Goal: Information Seeking & Learning: Check status

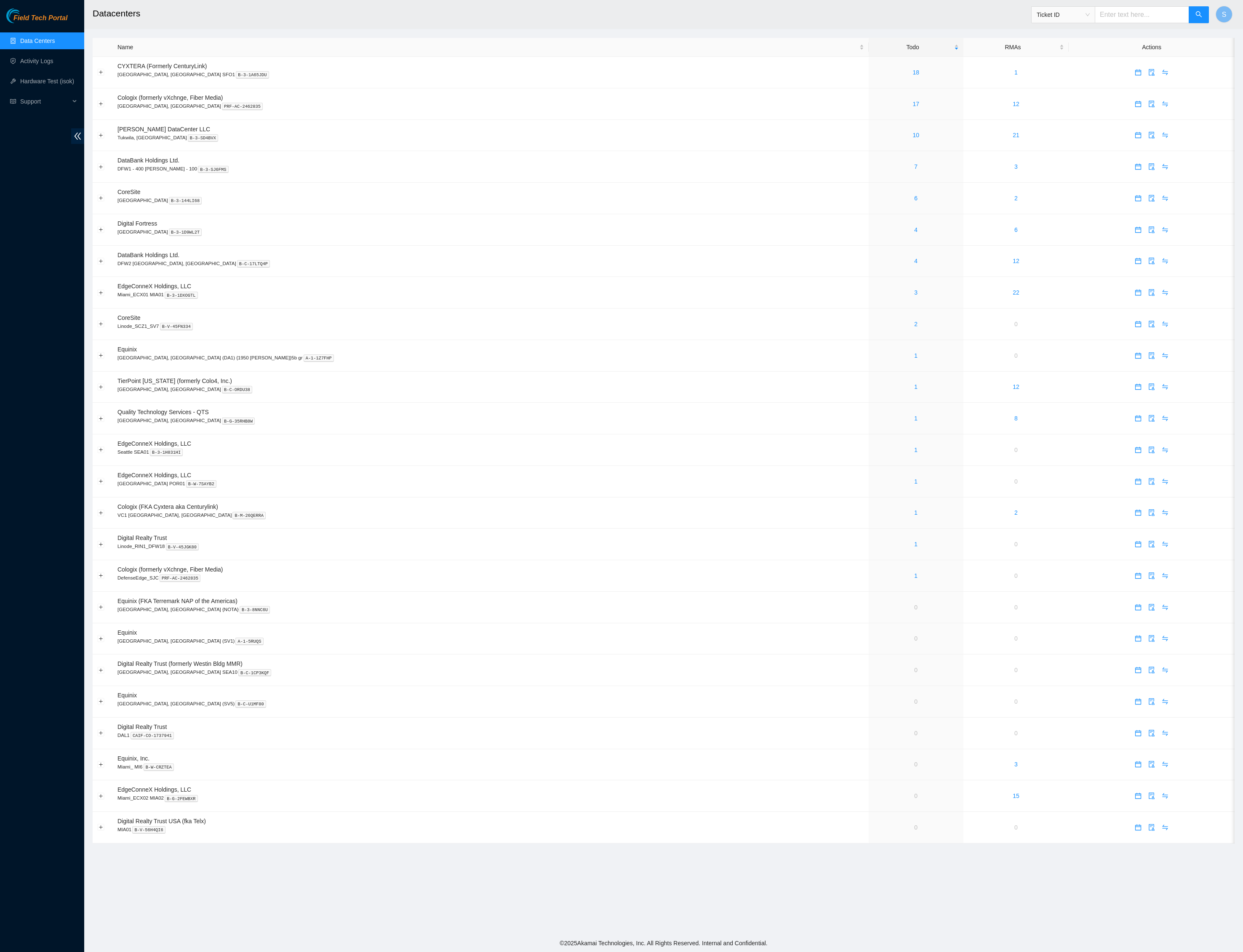
click at [61, 19] on span "Field Tech Portal" at bounding box center [40, 18] width 54 height 8
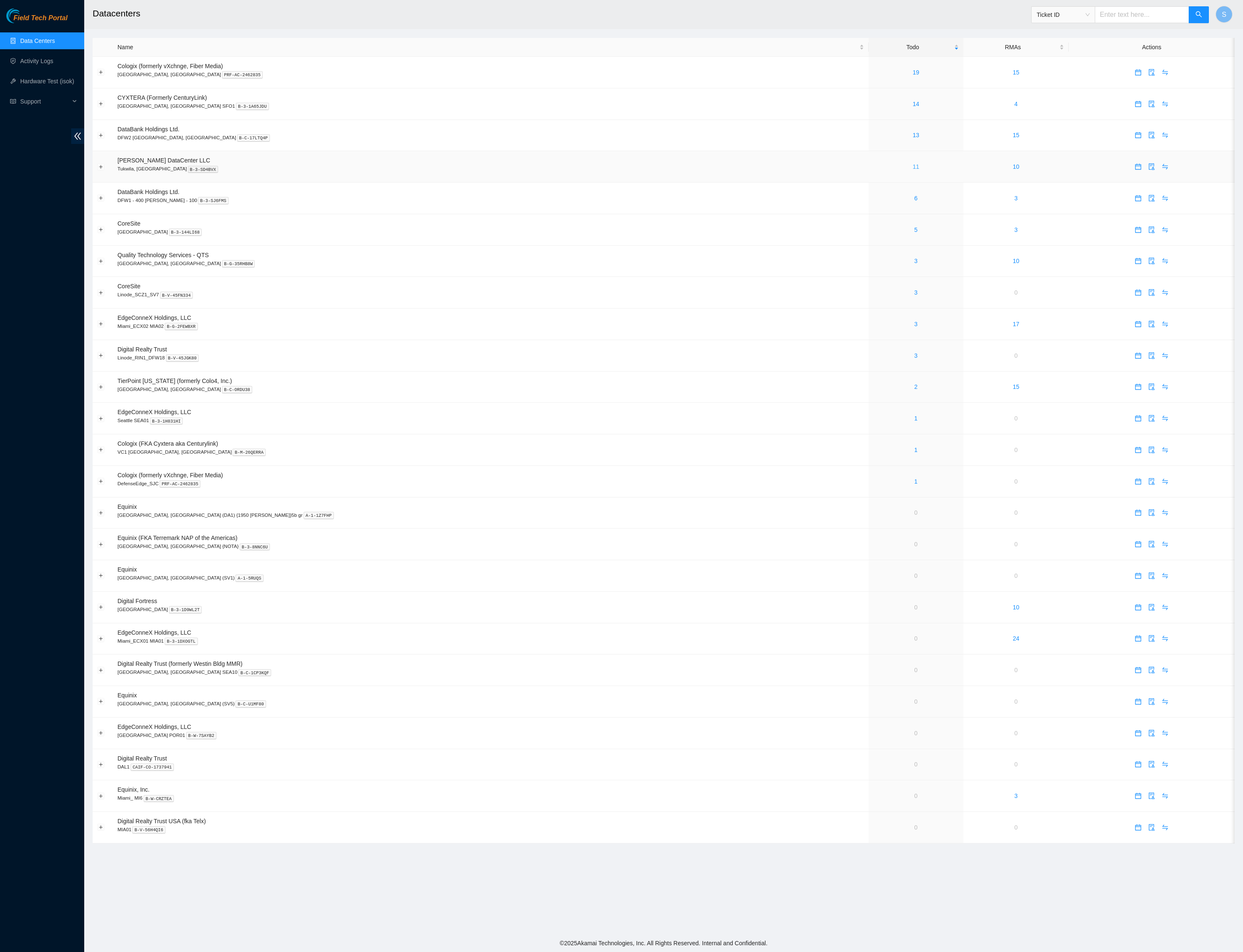
click at [913, 170] on link "11" at bounding box center [916, 167] width 7 height 7
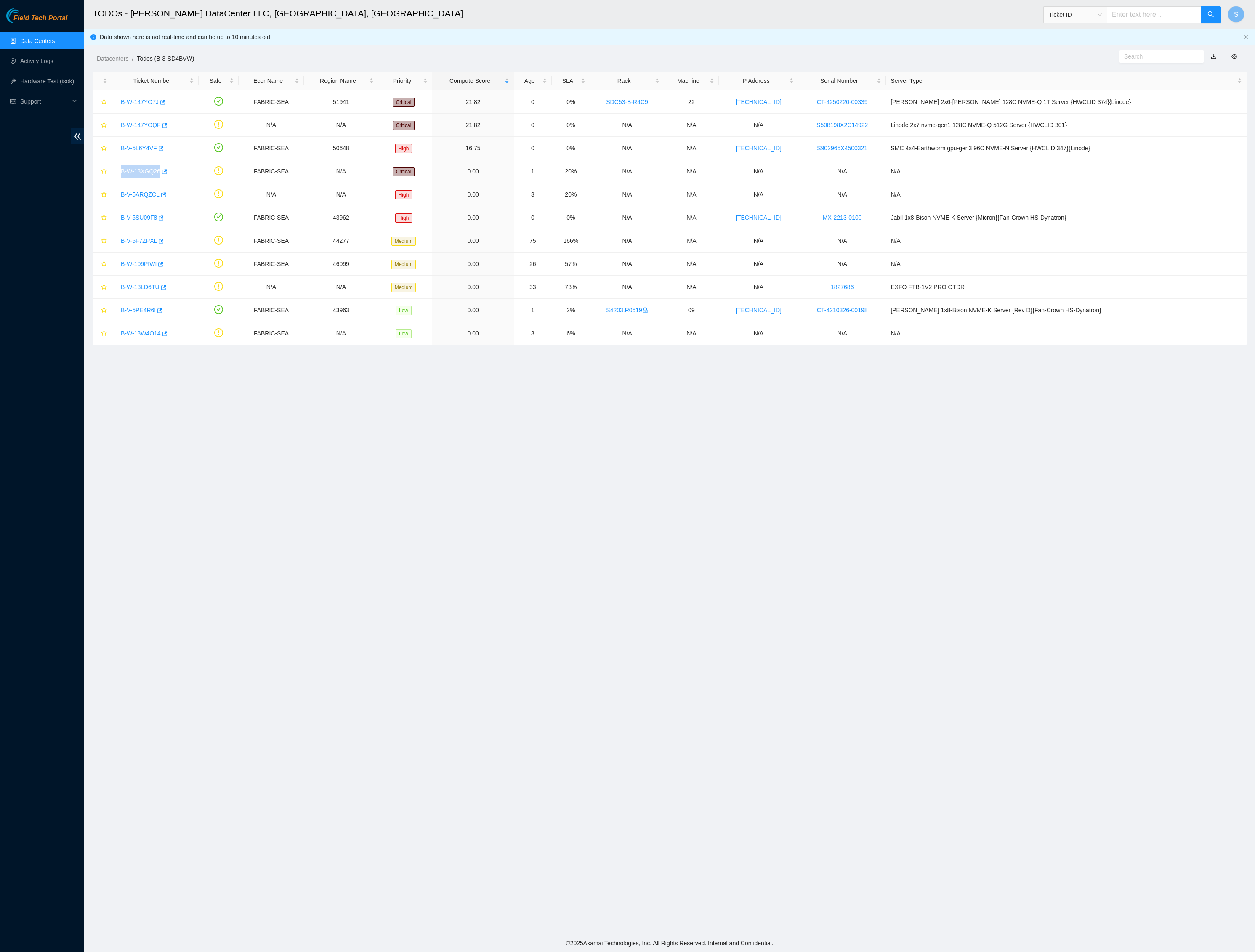
click at [53, 14] on span "Field Tech Portal" at bounding box center [40, 18] width 54 height 8
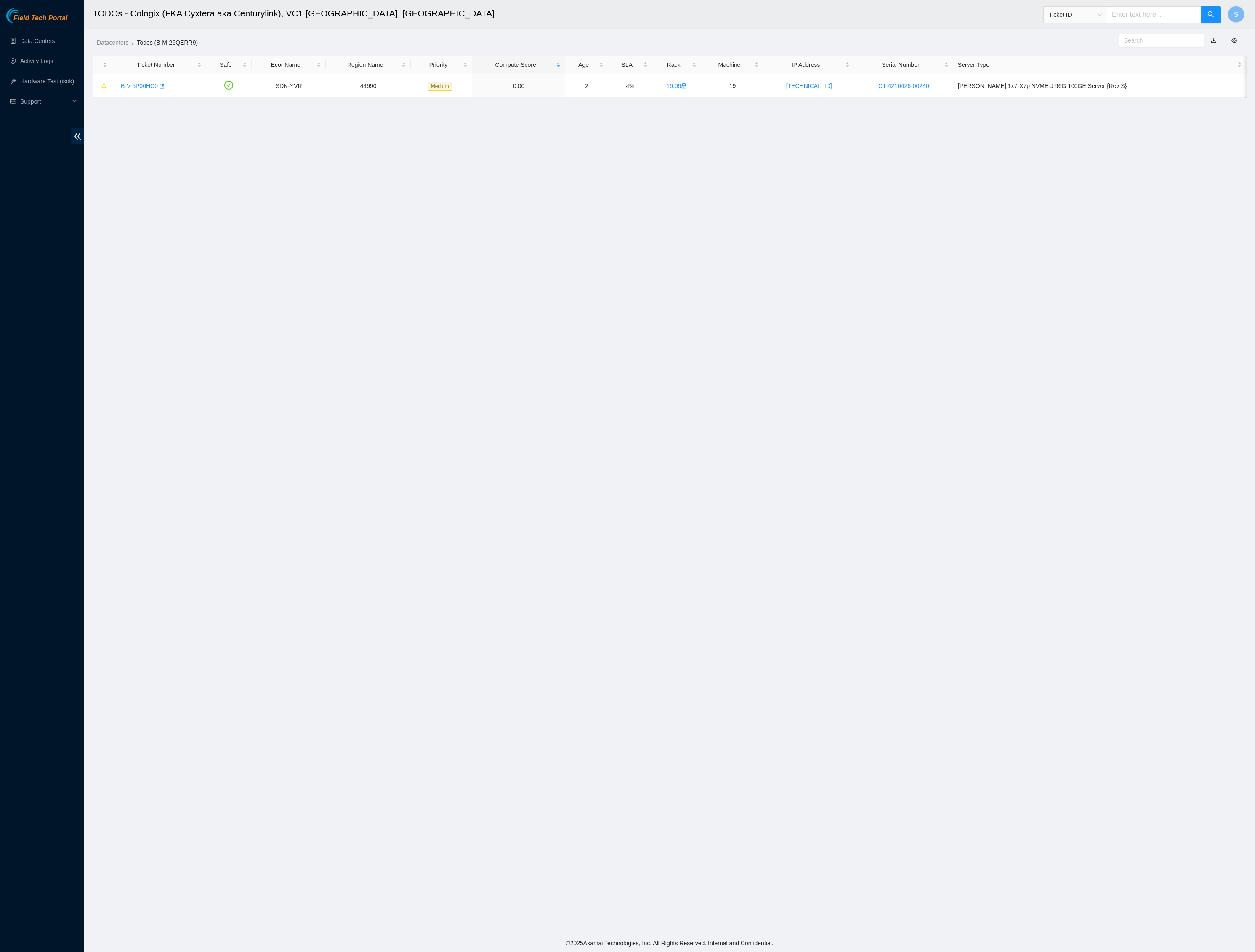
click at [1145, 17] on input "text" at bounding box center [1154, 15] width 95 height 17
paste input "B-W-147YO7J"
type input "B-W-147YO7J"
click at [1215, 16] on button "button" at bounding box center [1211, 15] width 20 height 17
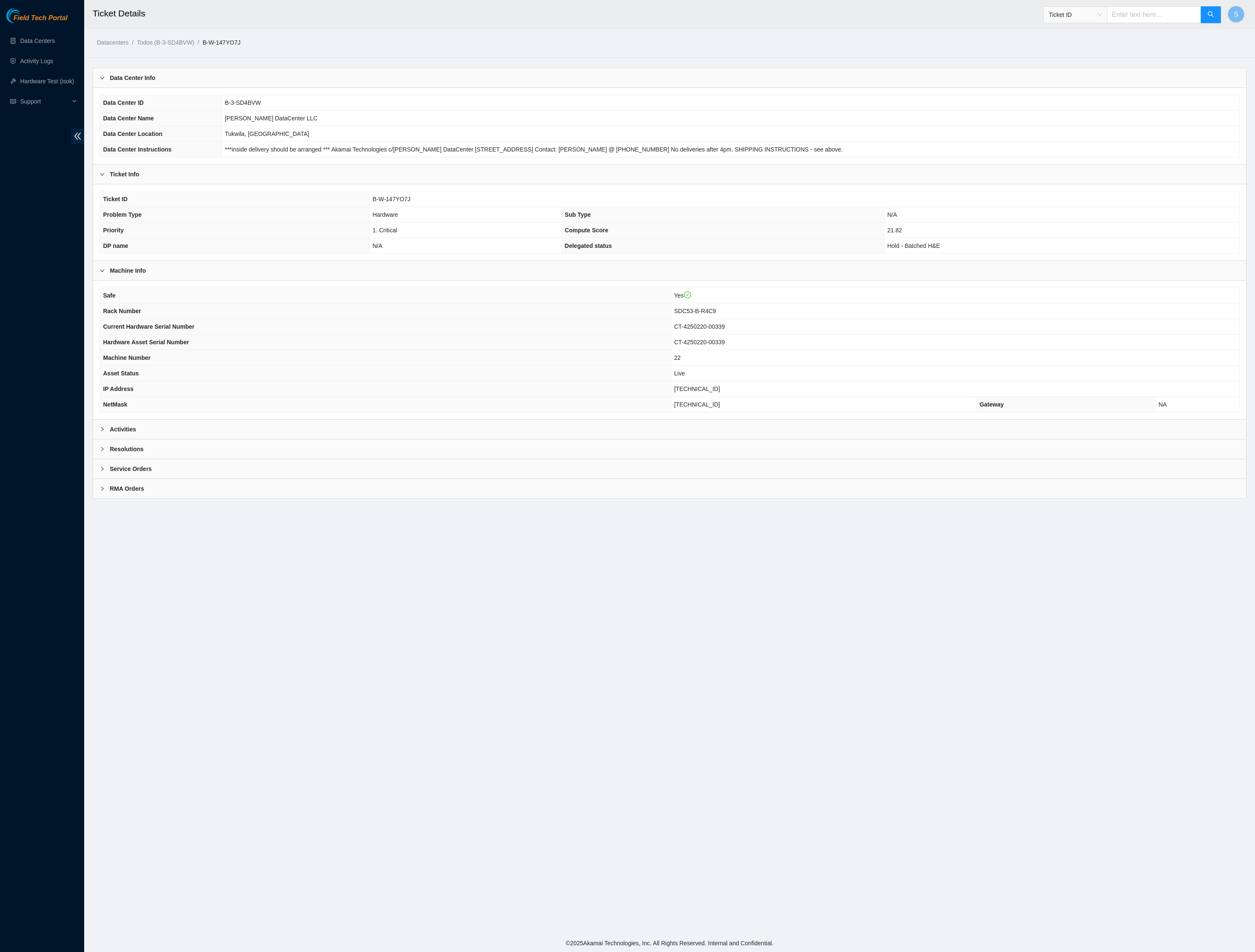
click at [1138, 15] on input "text" at bounding box center [1154, 15] width 95 height 17
paste input "B-W-147YOQF"
type input "B-W-147YOQF"
click at [1218, 14] on button "button" at bounding box center [1211, 15] width 20 height 17
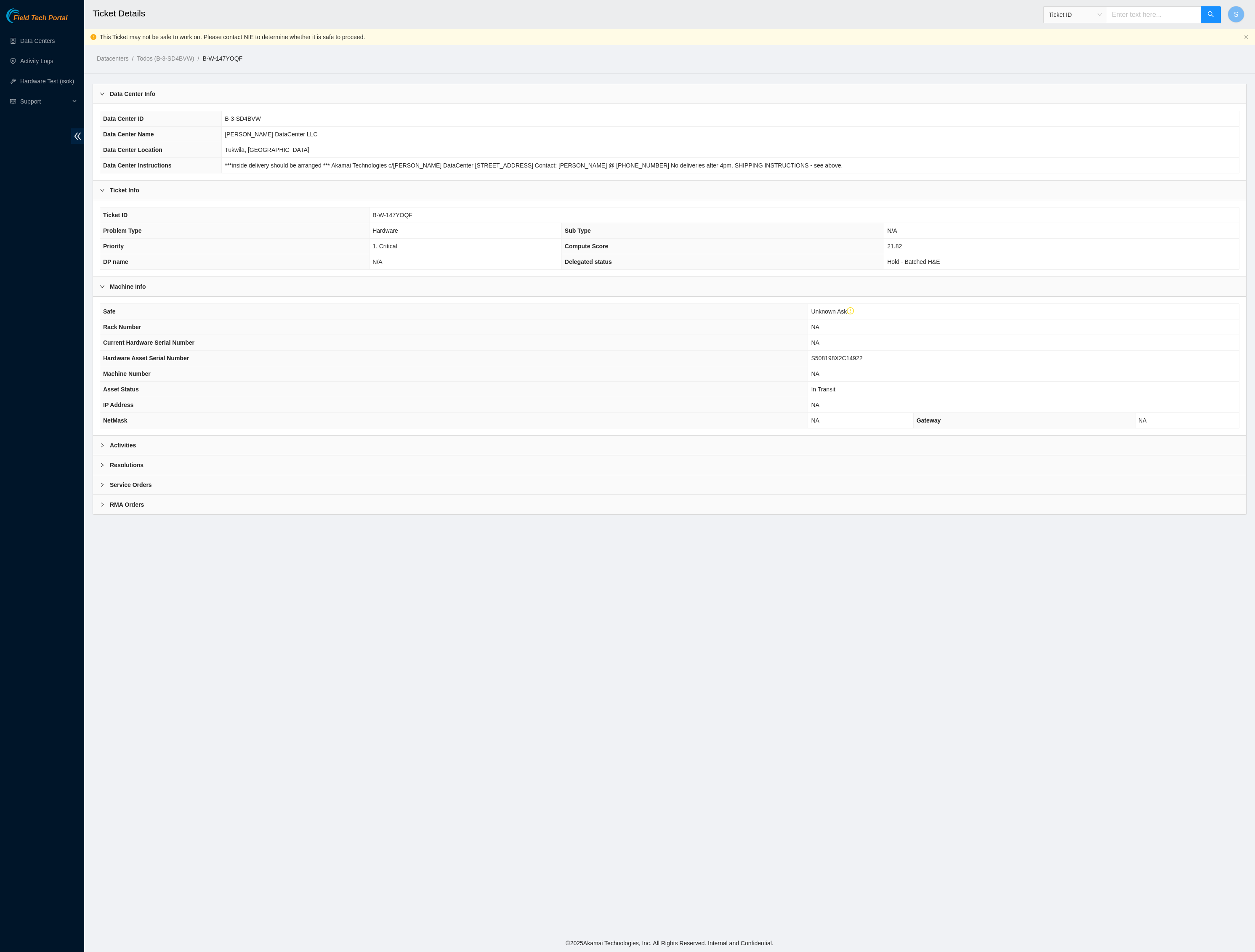
click at [1119, 23] on input "text" at bounding box center [1154, 15] width 95 height 17
paste input "B-W-13XGQ26"
type input "B-W-13XGQ26"
click at [1211, 16] on icon "search" at bounding box center [1211, 14] width 7 height 7
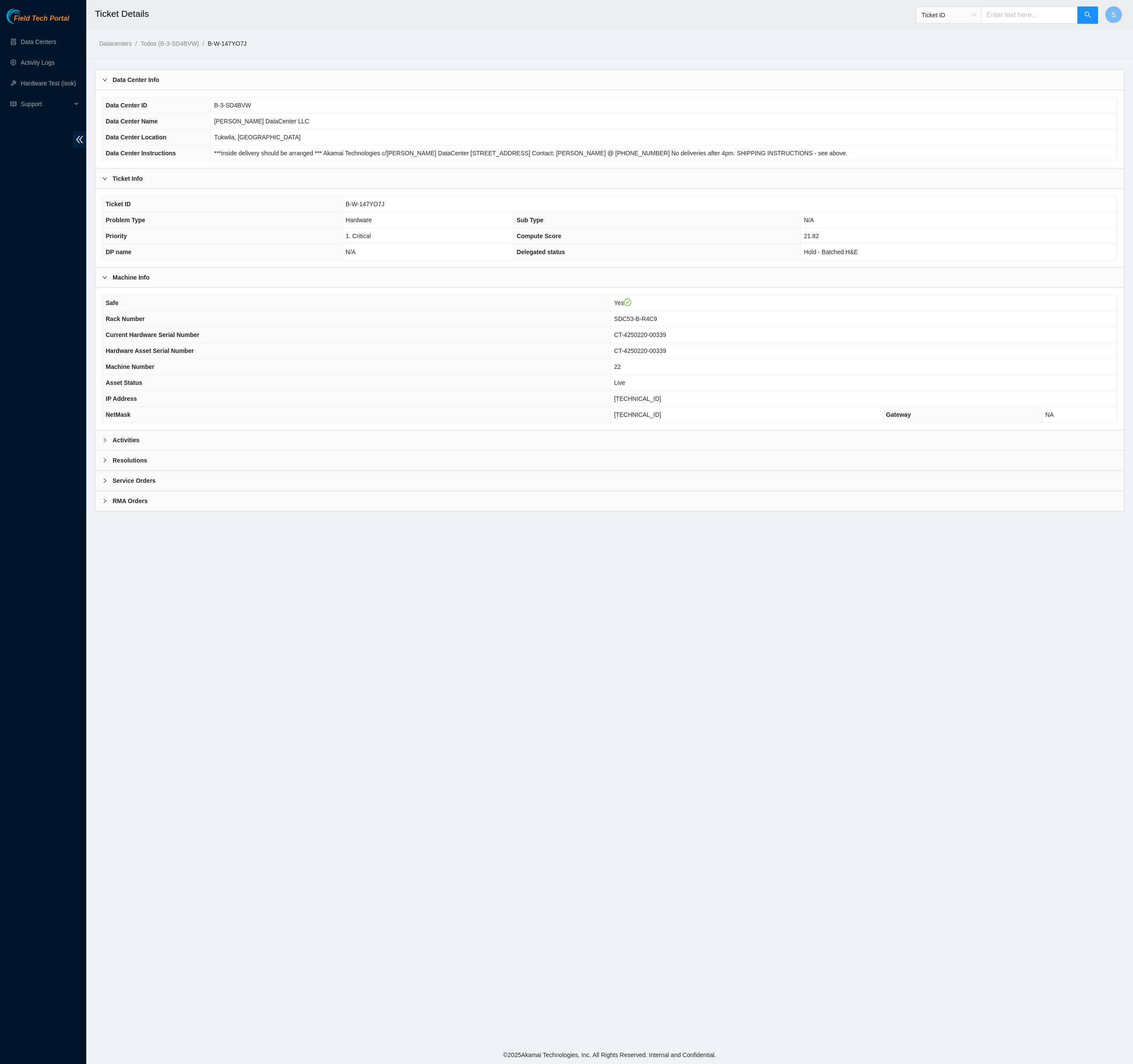
click at [139, 445] on b "Activities" at bounding box center [126, 440] width 27 height 9
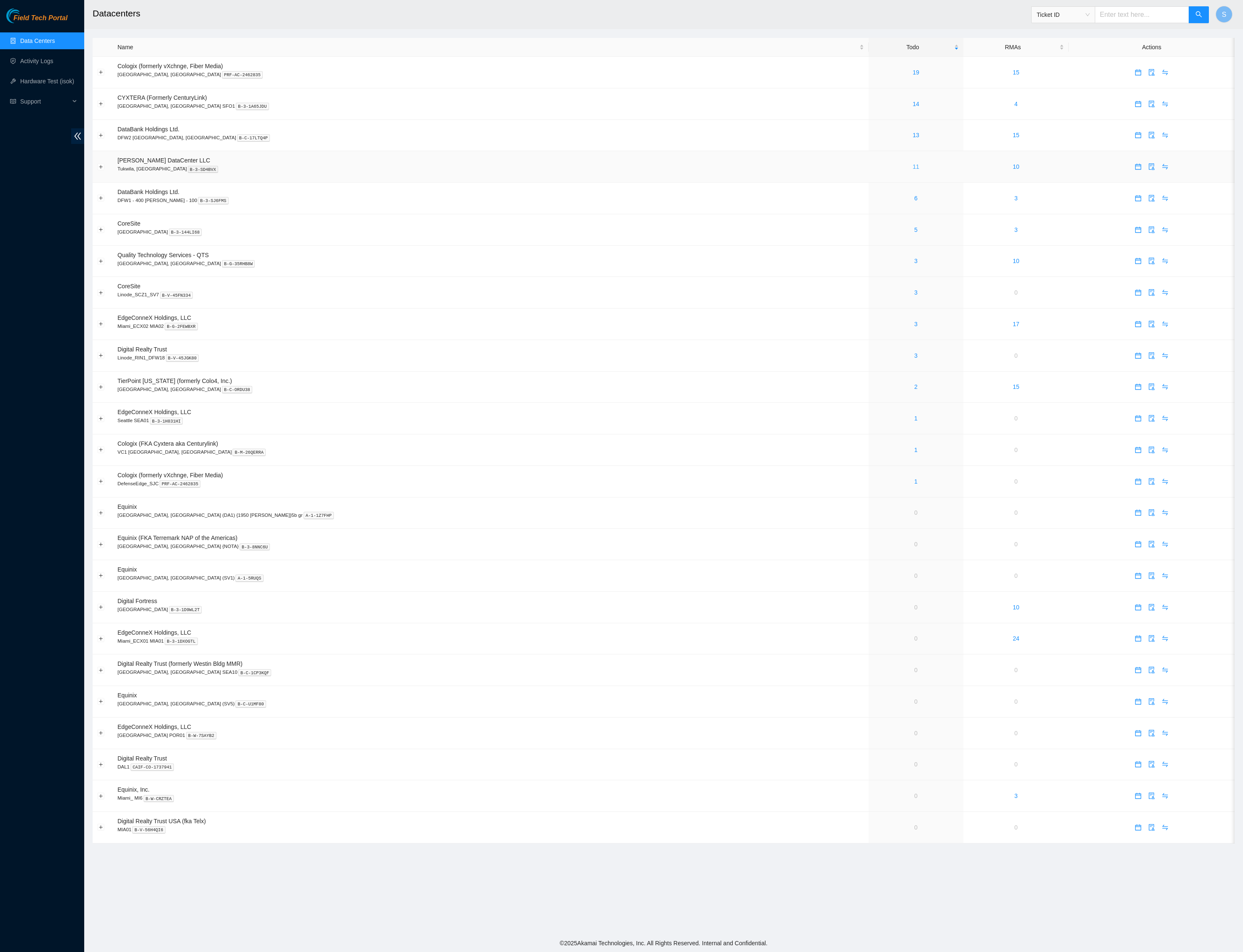
click at [913, 170] on link "11" at bounding box center [916, 167] width 7 height 7
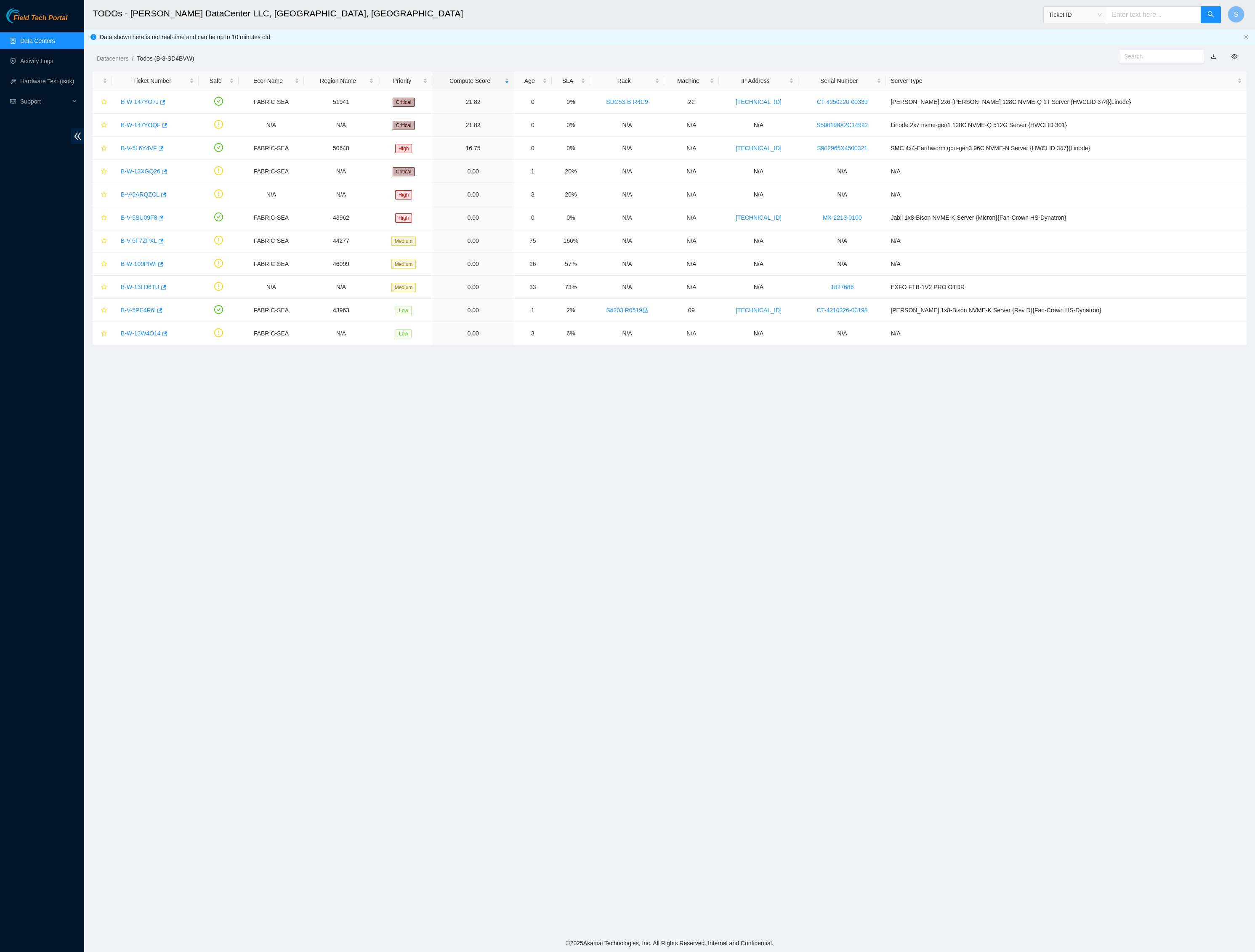
click at [553, 34] on div "Datacenters / Todos (B-3-SD4BVW) /" at bounding box center [523, 39] width 878 height 47
click at [60, 14] on span "Field Tech Portal" at bounding box center [40, 18] width 54 height 8
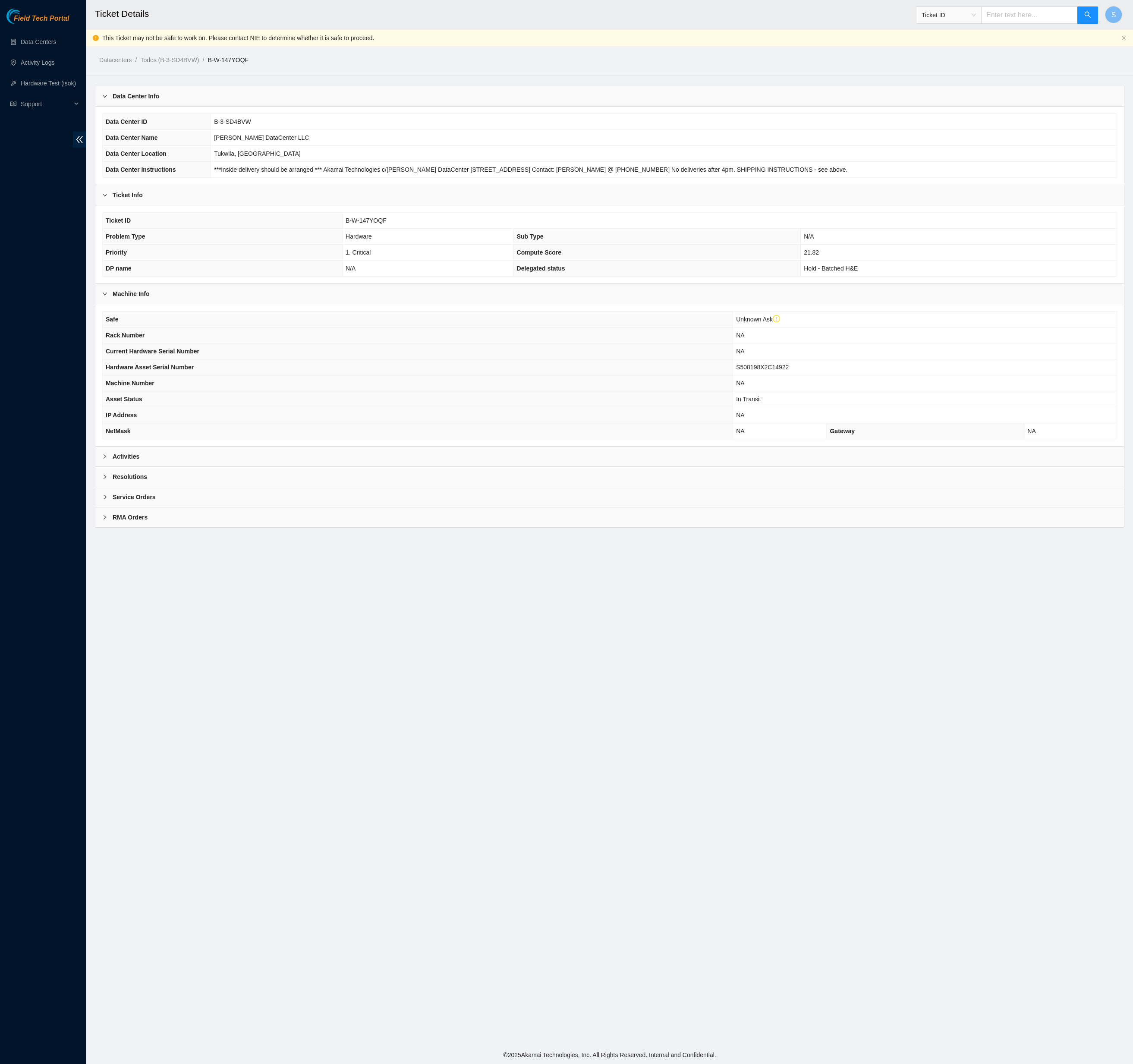
click at [223, 467] on div "Activities" at bounding box center [609, 457] width 1029 height 20
click at [211, 467] on div "Activities" at bounding box center [609, 457] width 1029 height 20
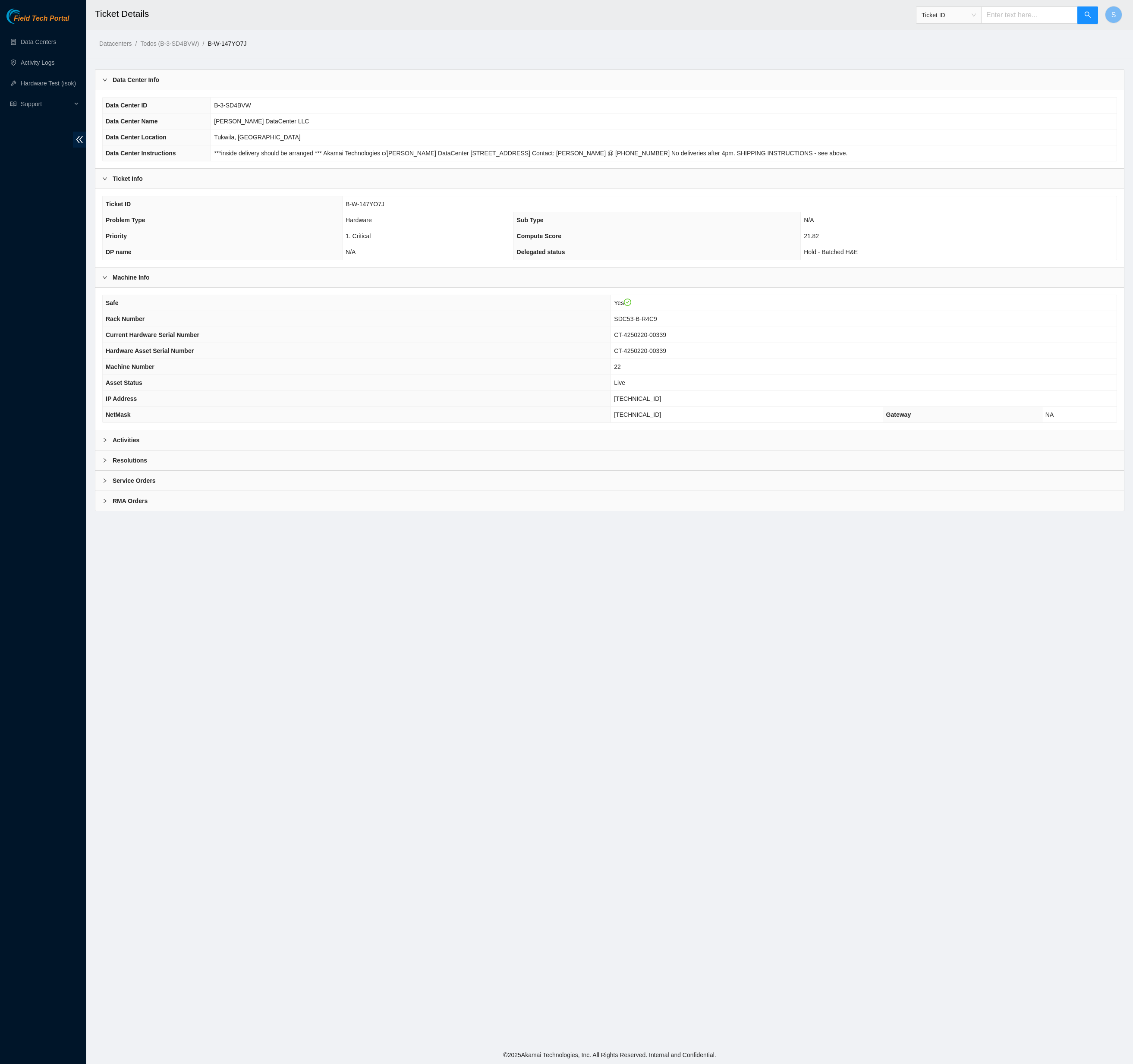
click at [286, 450] on div "Activities" at bounding box center [609, 440] width 1029 height 20
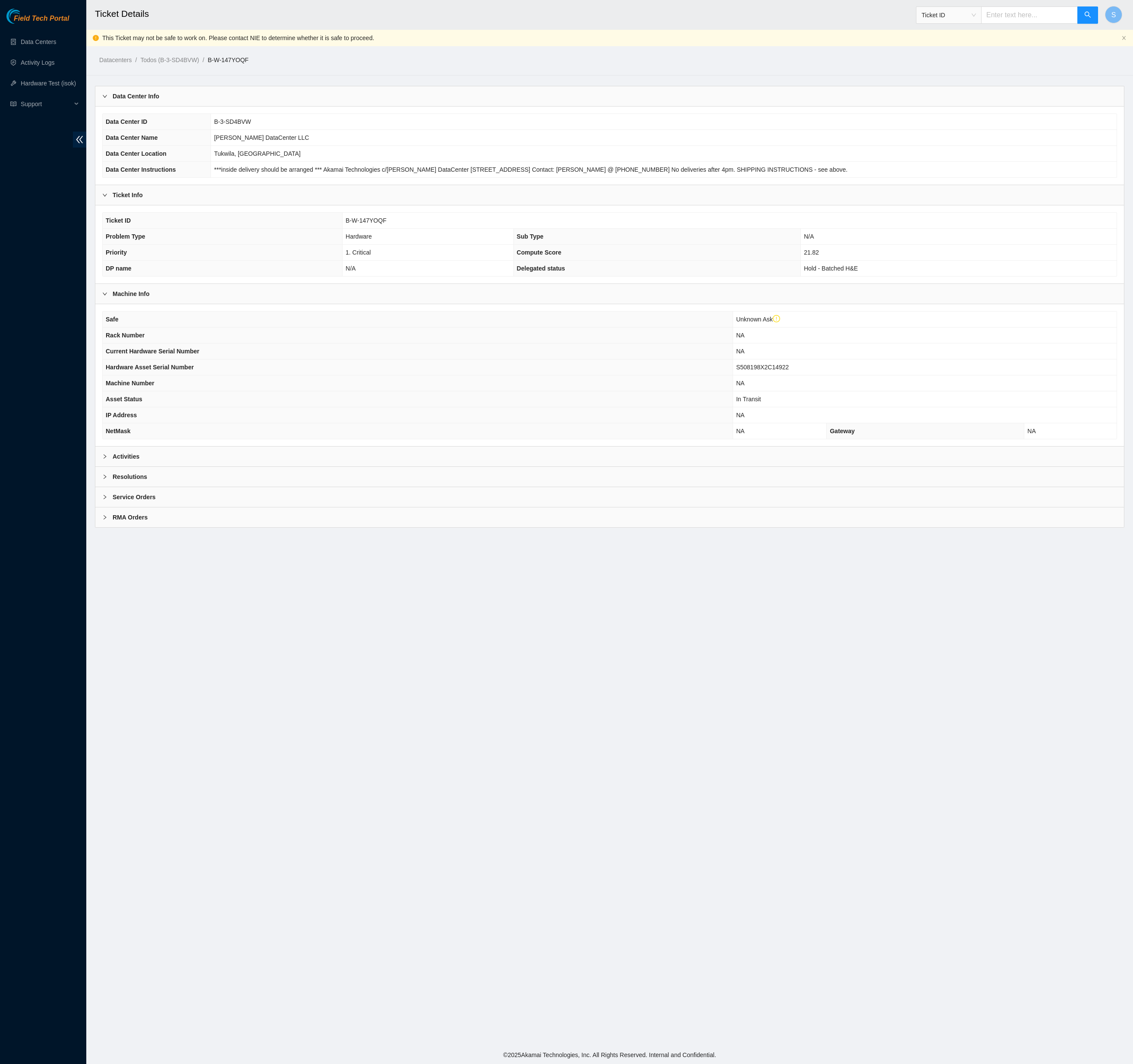
click at [154, 467] on div "Activities" at bounding box center [609, 457] width 1029 height 20
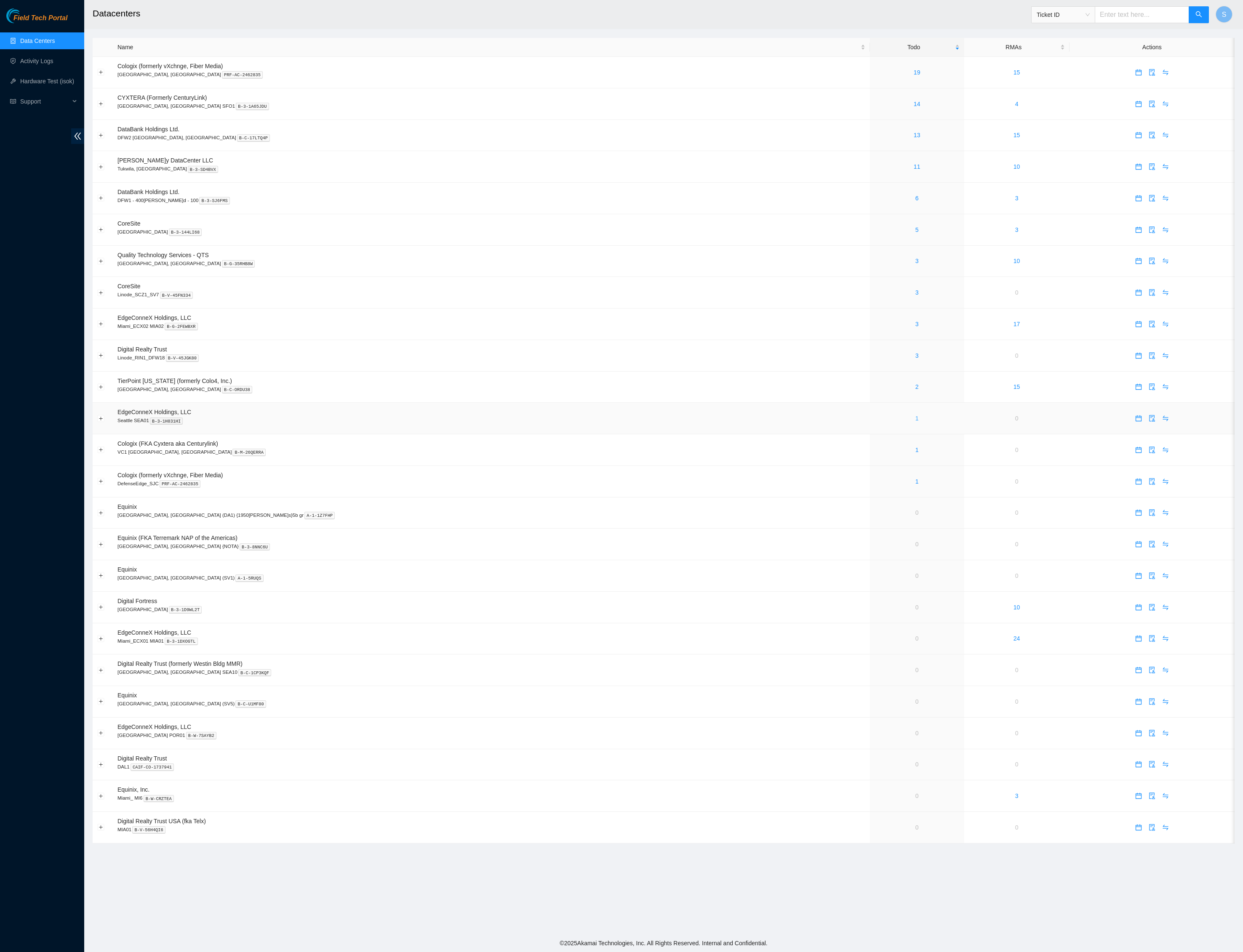
click at [915, 422] on link "1" at bounding box center [917, 419] width 3 height 7
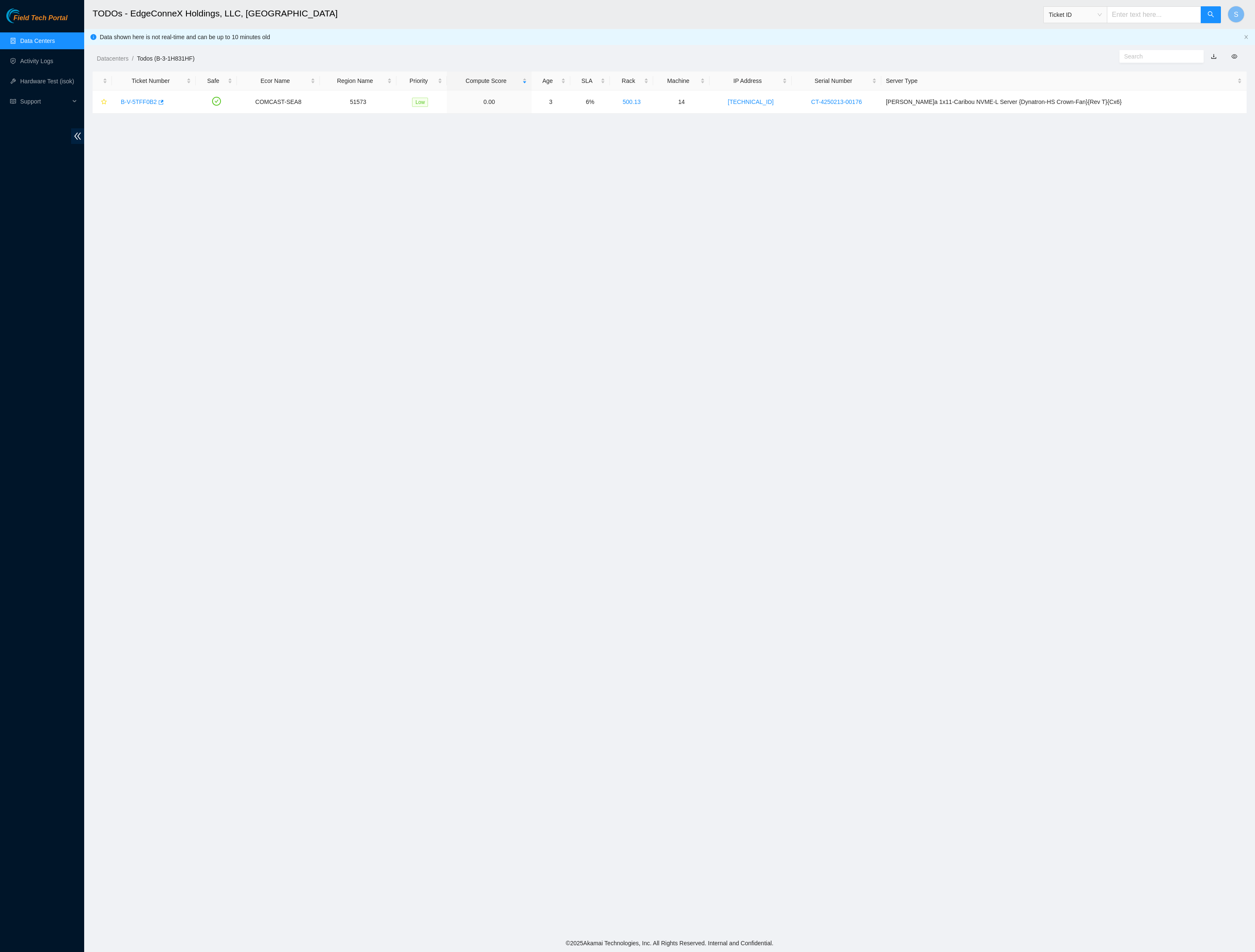
click at [157, 105] on link "B-V-5TFF0B2" at bounding box center [139, 102] width 36 height 7
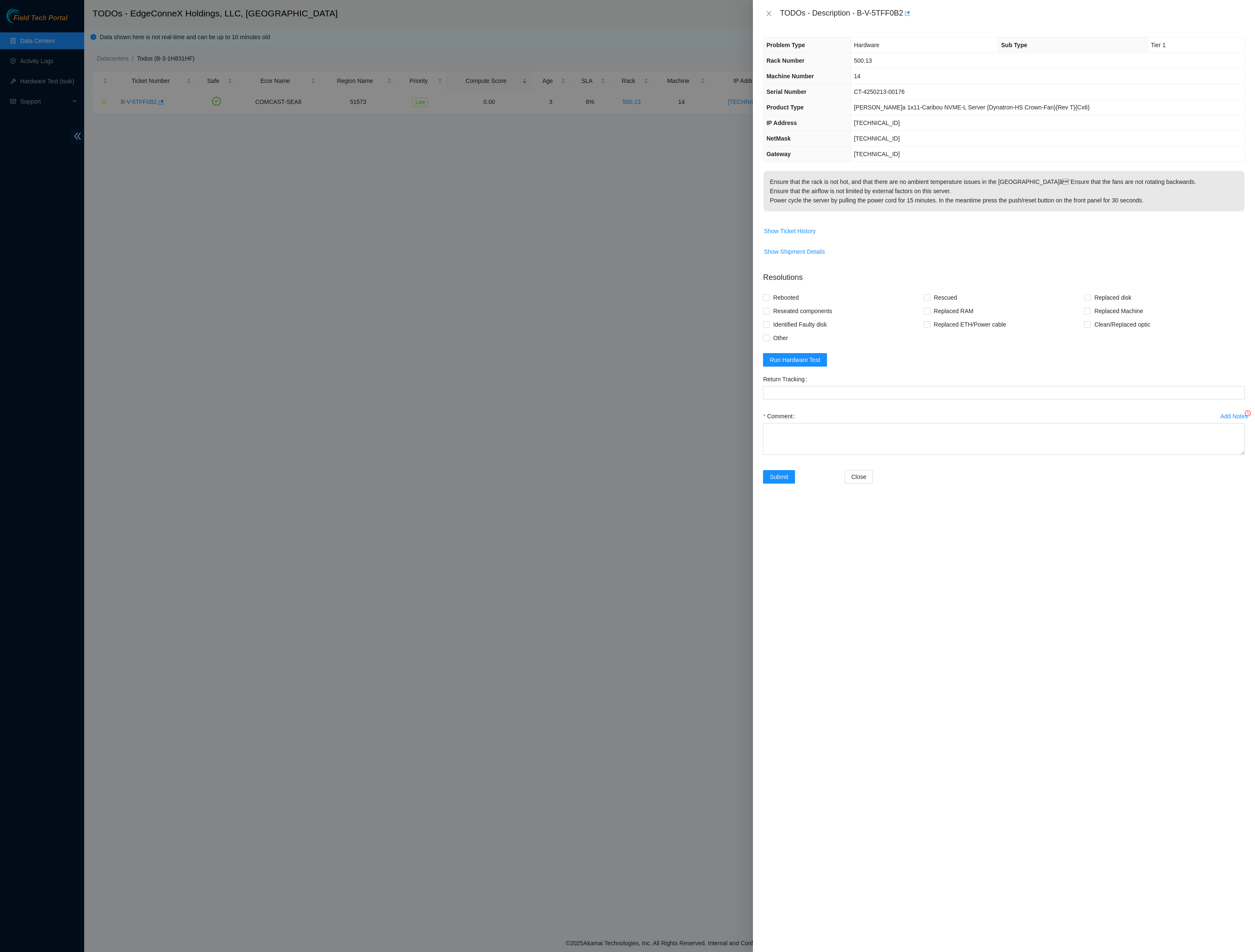
click at [160, 113] on div at bounding box center [628, 476] width 1255 height 952
click at [768, 17] on icon "close" at bounding box center [769, 14] width 7 height 7
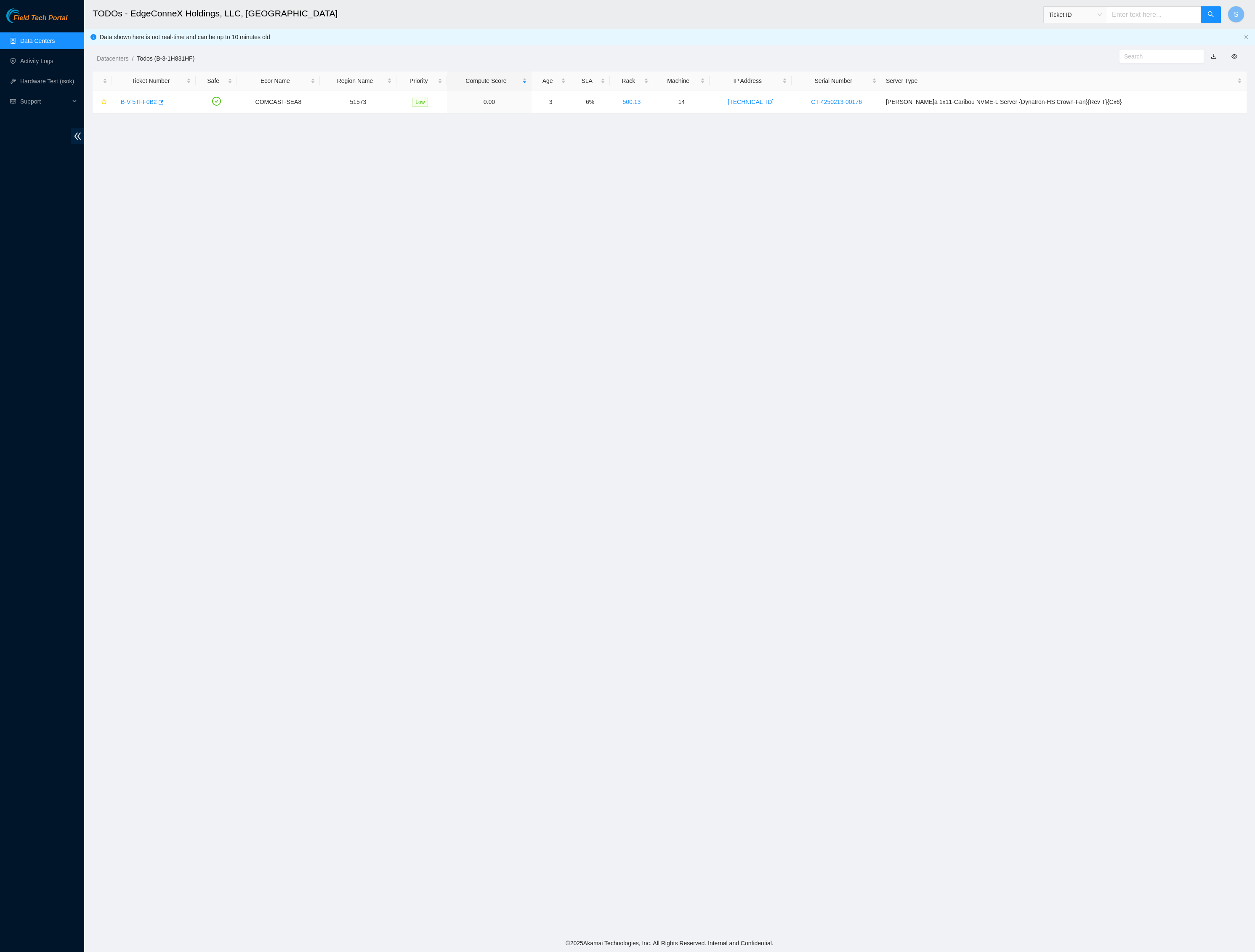
click at [40, 9] on div "Field Tech Portal" at bounding box center [42, 16] width 84 height 15
click at [43, 17] on span "Field Tech Portal" at bounding box center [40, 18] width 54 height 8
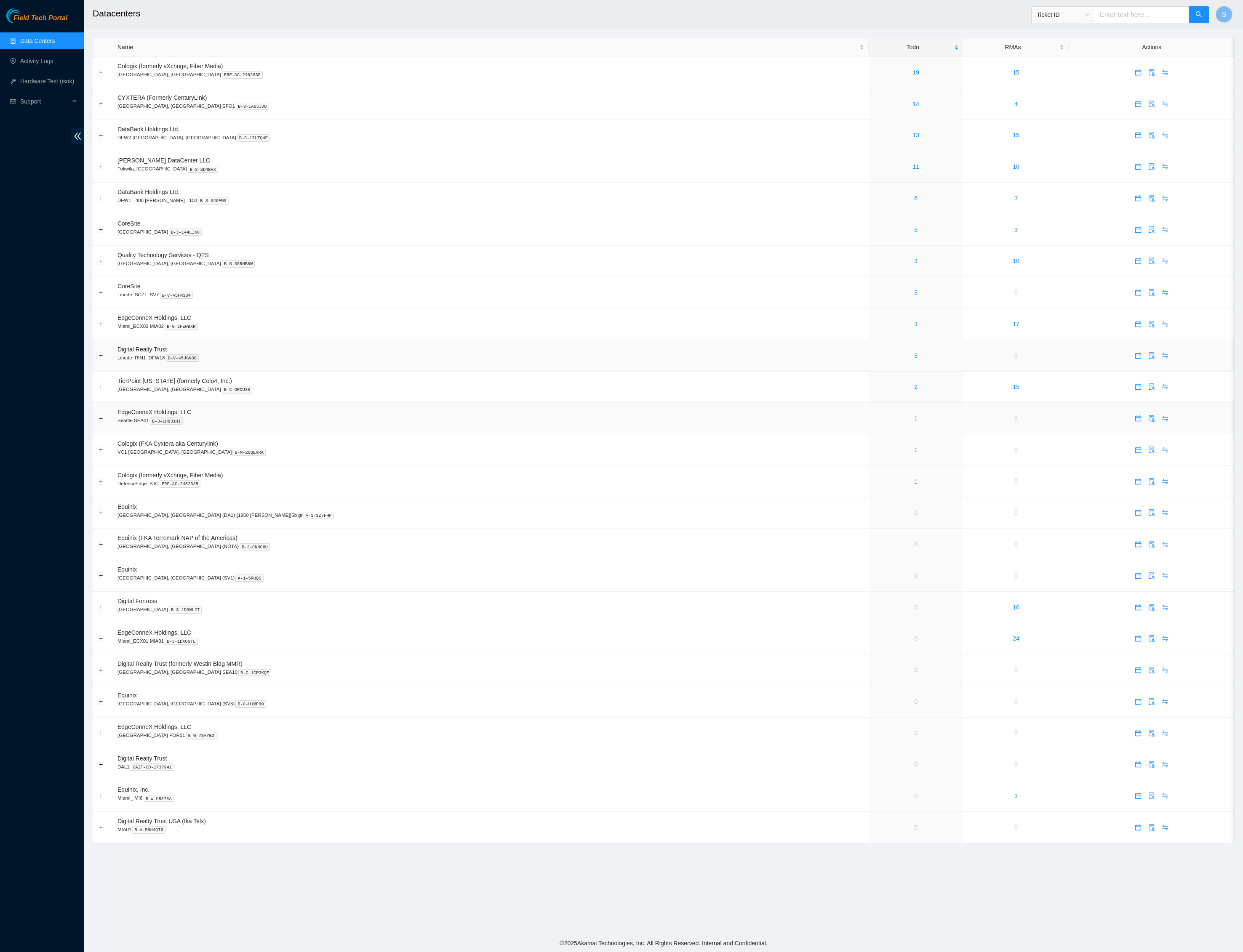
scroll to position [169, 0]
click at [914, 447] on link "1" at bounding box center [915, 450] width 3 height 7
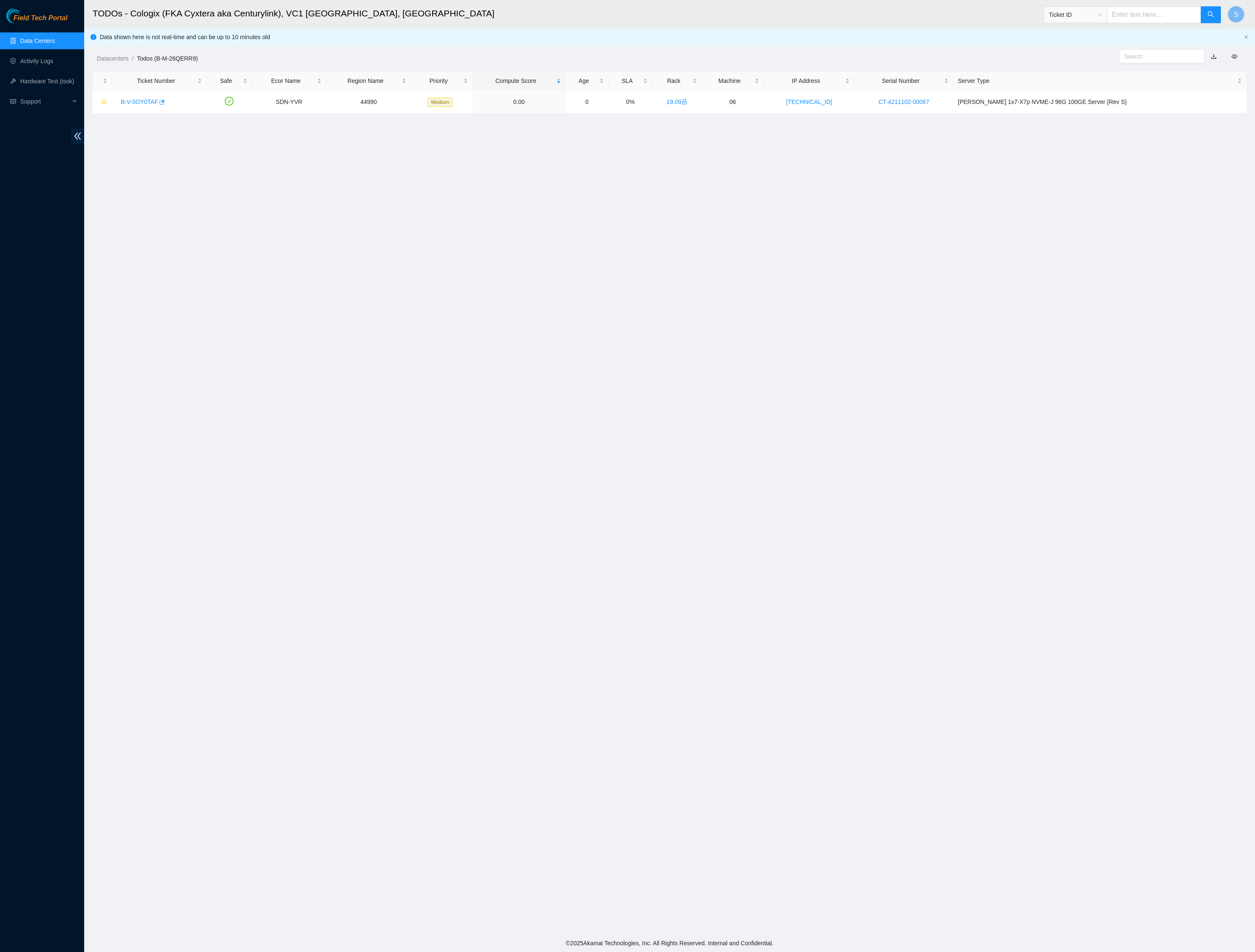
click at [271, 214] on main "TODOs - Cologix (FKA Cyxtera aka Centurylink), VC1 Vancouver, BC Ticket ID S Da…" at bounding box center [669, 467] width 1171 height 934
copy link "B-V-5OY0TAF"
click at [268, 230] on main "TODOs - Cologix (FKA Cyxtera aka Centurylink), VC1 Vancouver, BC Ticket ID S Da…" at bounding box center [669, 467] width 1171 height 934
click at [45, 16] on span "Field Tech Portal" at bounding box center [40, 18] width 54 height 8
